Goal: Task Accomplishment & Management: Use online tool/utility

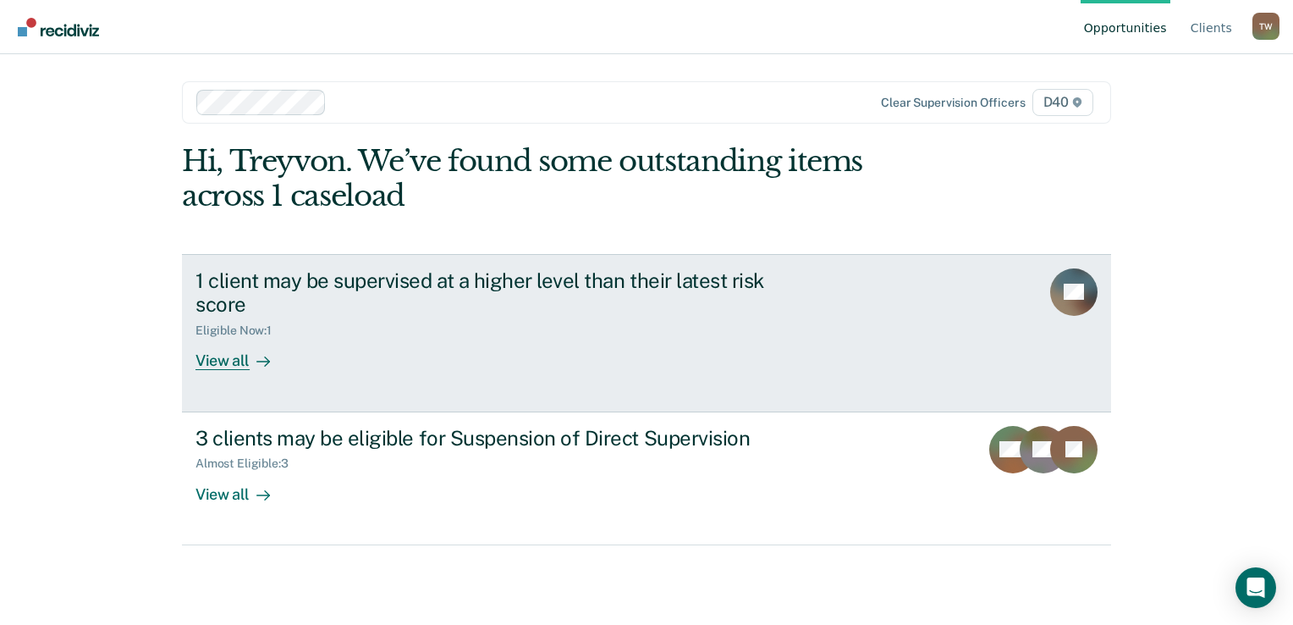
click at [260, 358] on icon at bounding box center [263, 362] width 14 height 14
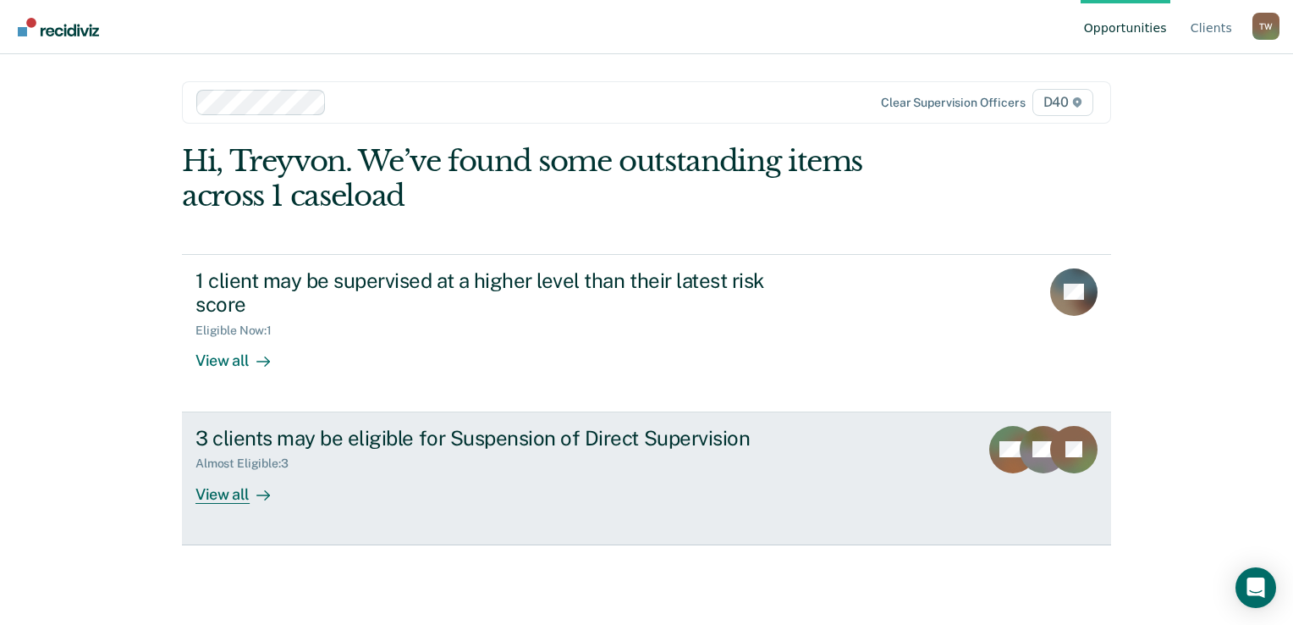
click at [234, 493] on div "View all" at bounding box center [243, 487] width 95 height 33
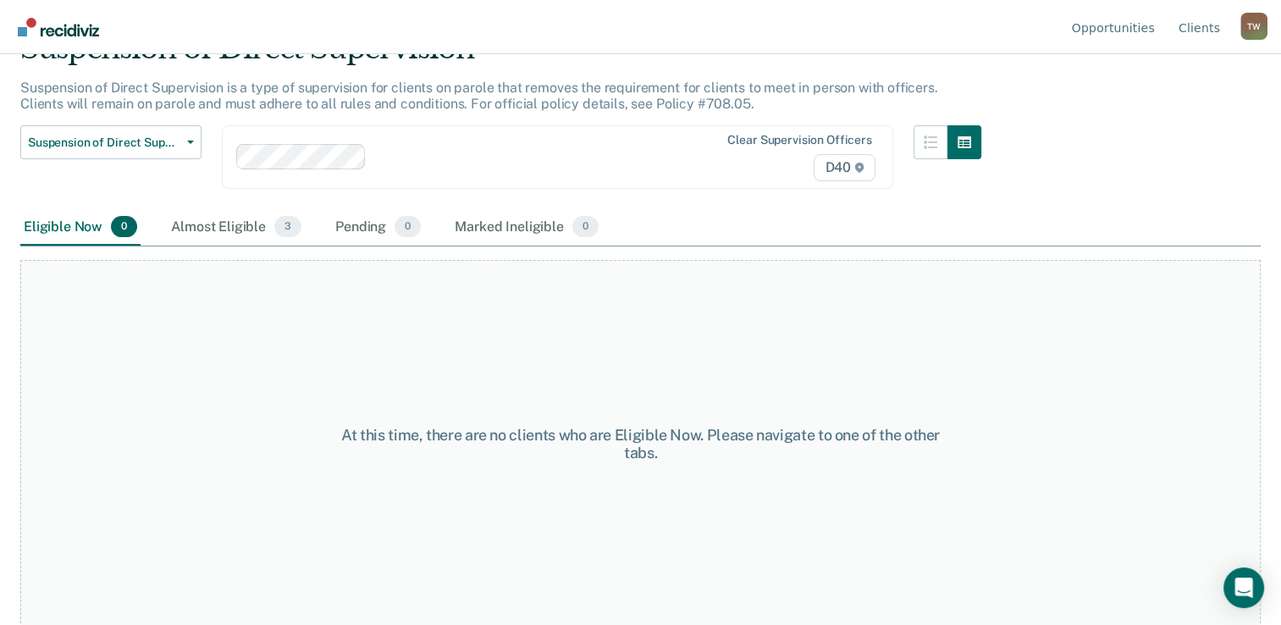
scroll to position [86, 0]
click at [223, 234] on div "Almost Eligible 3" at bounding box center [236, 226] width 137 height 37
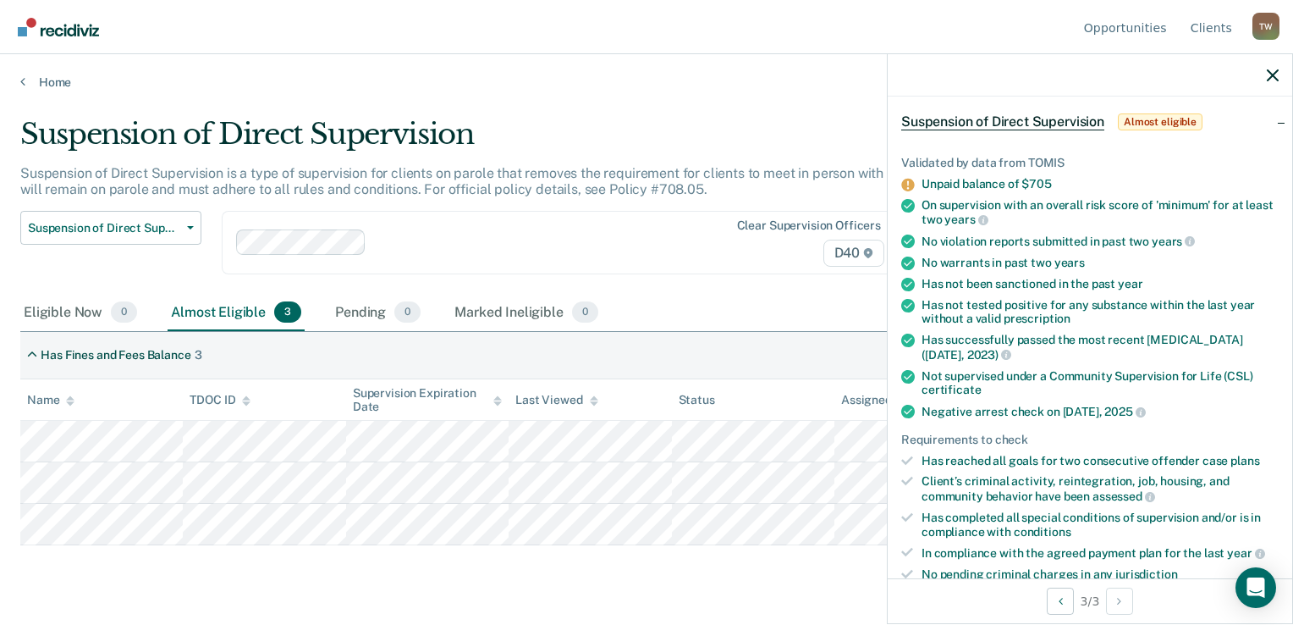
scroll to position [0, 0]
